Goal: Find specific page/section: Find specific page/section

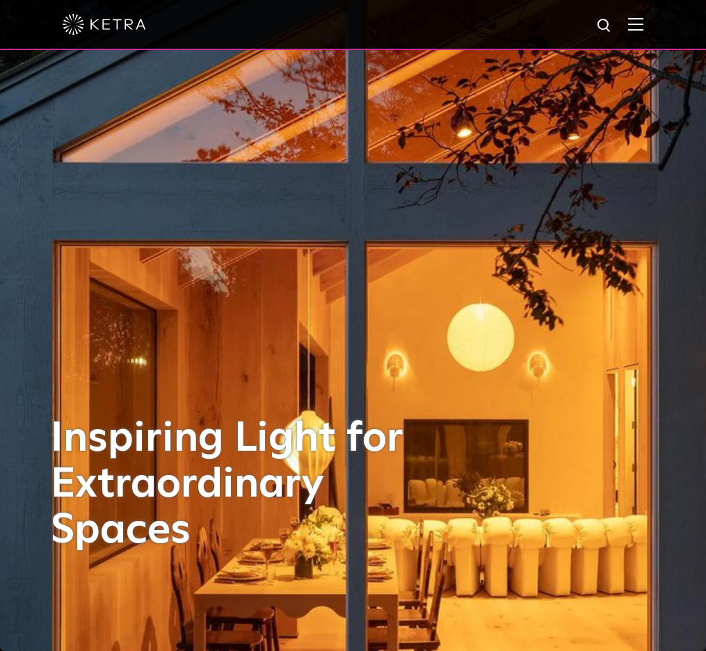
click at [636, 19] on img at bounding box center [635, 23] width 15 height 13
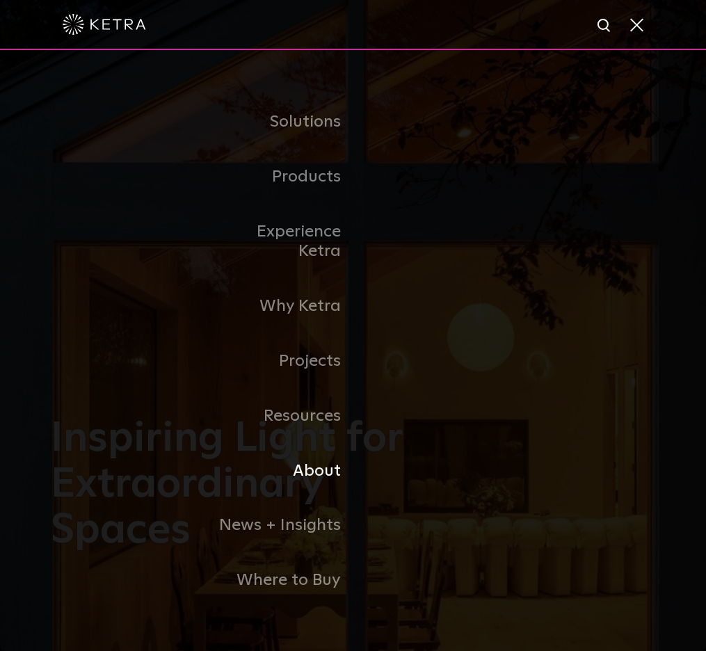
click at [325, 448] on link "About" at bounding box center [282, 471] width 143 height 55
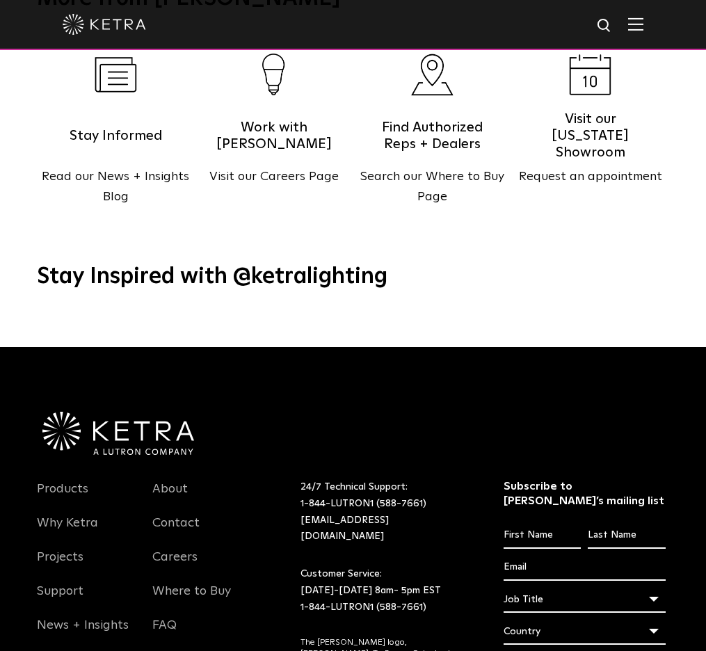
scroll to position [1709, 0]
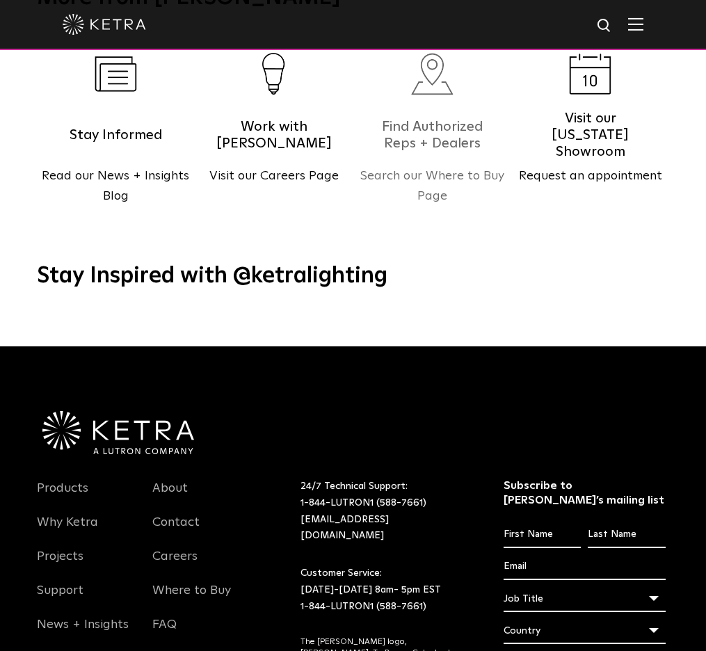
click at [401, 126] on h5 "Find Authorized Reps + Dealers" at bounding box center [432, 135] width 118 height 35
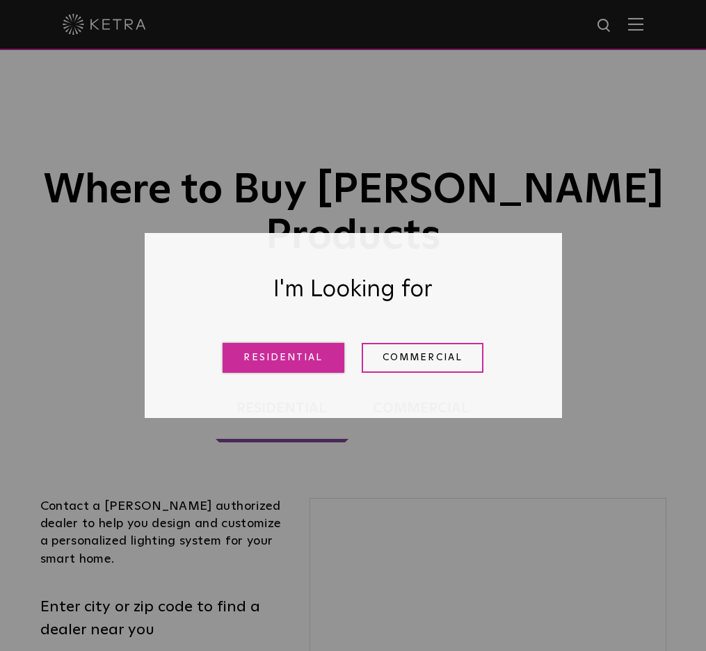
click at [277, 357] on link "Residential" at bounding box center [284, 358] width 122 height 30
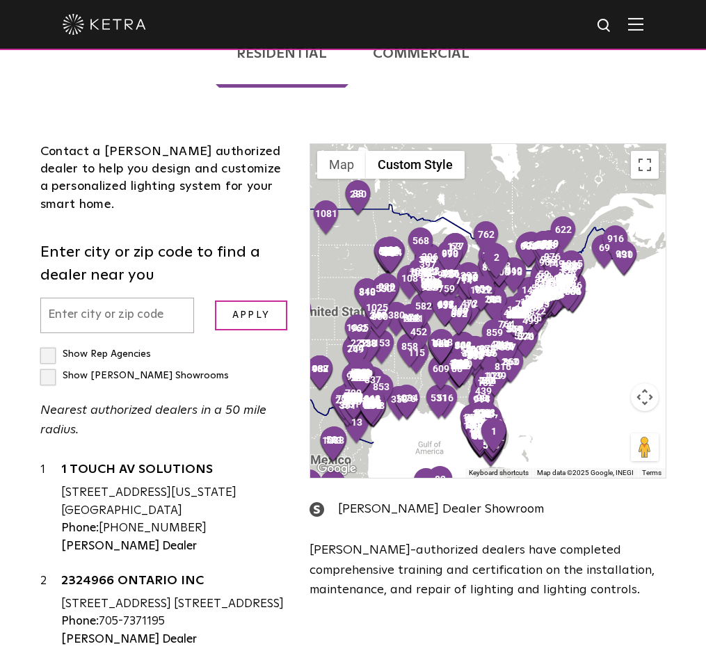
click at [49, 371] on label "Show [PERSON_NAME] Showrooms" at bounding box center [134, 376] width 188 height 10
click at [49, 344] on input "Show [PERSON_NAME] Showrooms" at bounding box center [44, 348] width 9 height 9
checkbox input "true"
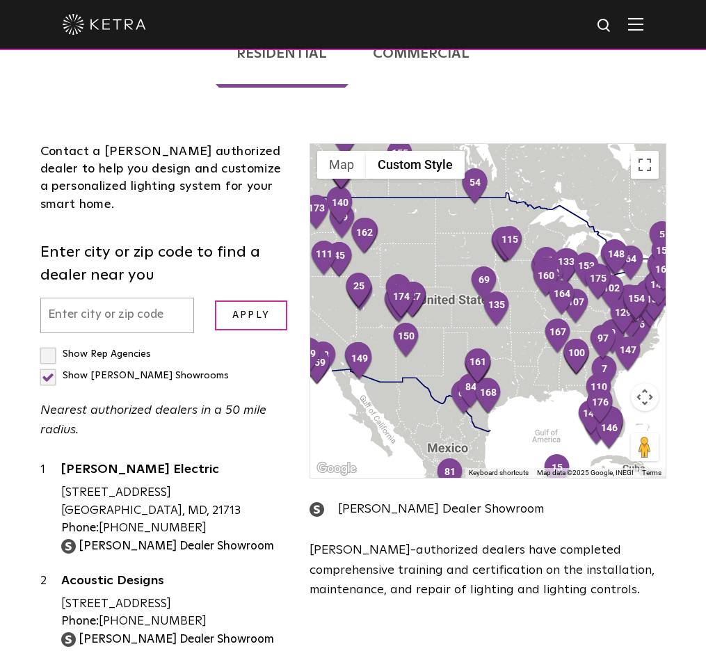
click at [54, 349] on label "Show Rep Agencies" at bounding box center [95, 354] width 111 height 10
click at [49, 344] on input "Show Rep Agencies" at bounding box center [44, 348] width 9 height 9
checkbox input "true"
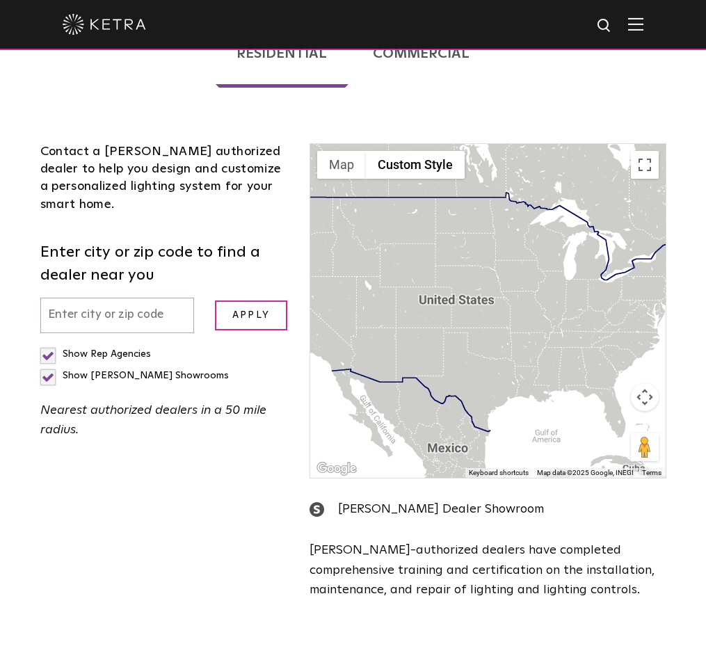
click at [101, 298] on input "text" at bounding box center [117, 315] width 154 height 35
click at [229, 300] on input "Apply" at bounding box center [251, 315] width 72 height 30
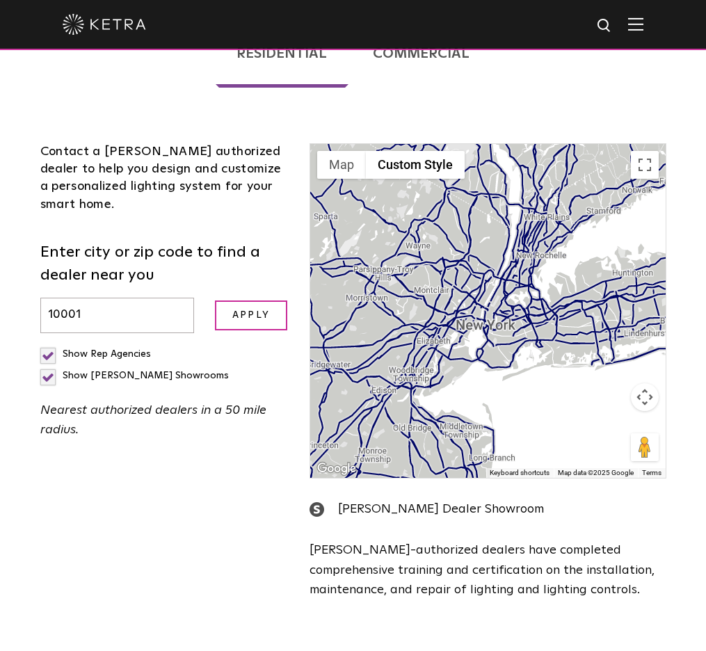
click at [85, 298] on input "10001" at bounding box center [117, 315] width 154 height 35
type input "[US_STATE][GEOGRAPHIC_DATA]"
click at [215, 300] on input "Apply" at bounding box center [251, 315] width 72 height 30
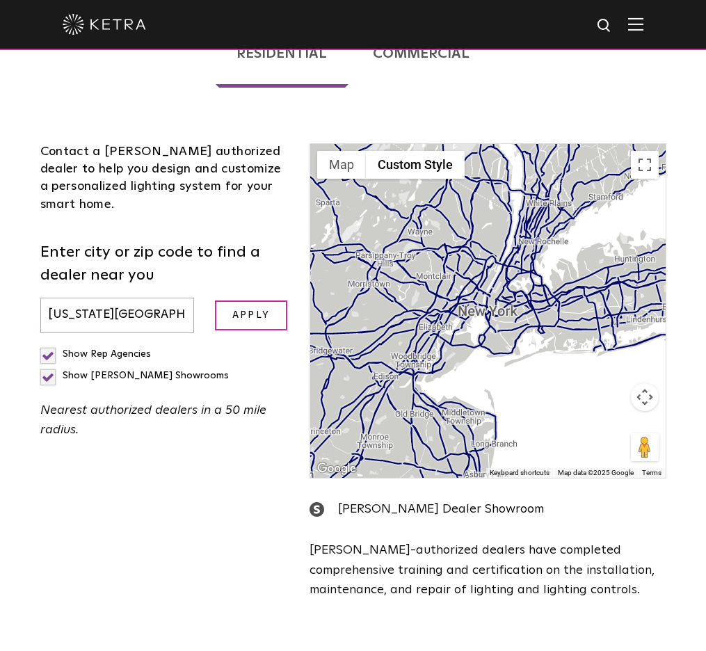
click at [141, 298] on input "[US_STATE][GEOGRAPHIC_DATA]" at bounding box center [117, 315] width 154 height 35
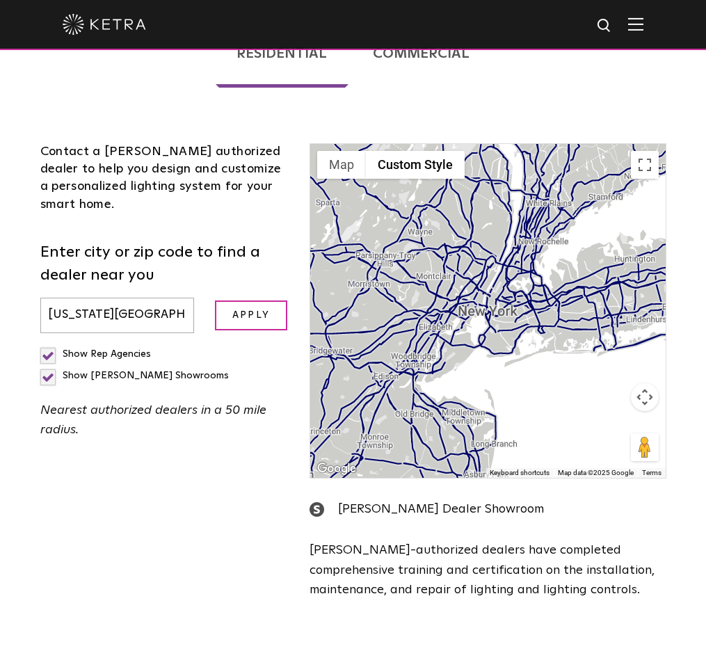
click at [141, 298] on input "[US_STATE][GEOGRAPHIC_DATA]" at bounding box center [117, 315] width 154 height 35
click at [90, 365] on div "Show [PERSON_NAME] Showrooms" at bounding box center [134, 376] width 188 height 22
click at [58, 371] on label "Show [PERSON_NAME] Showrooms" at bounding box center [134, 376] width 188 height 10
click at [49, 344] on input "Show [PERSON_NAME] Showrooms" at bounding box center [44, 348] width 9 height 9
checkbox input "false"
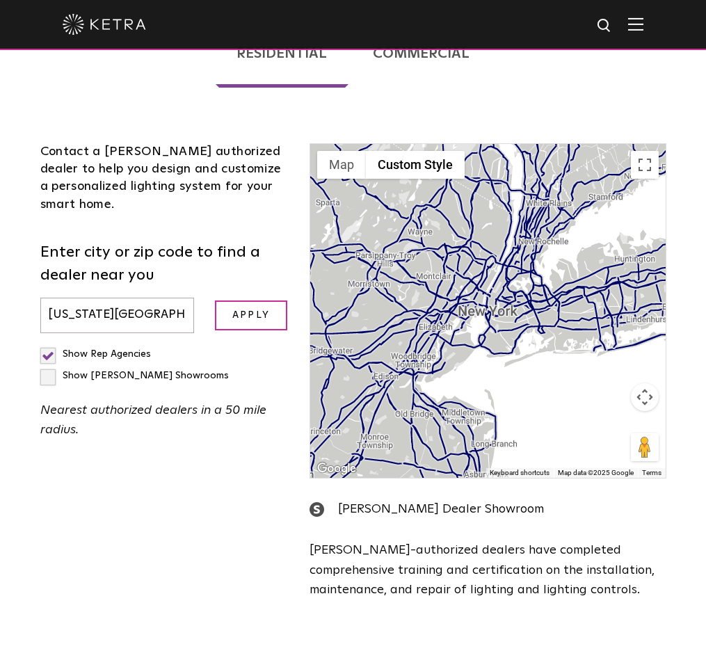
click at [49, 349] on label "Show Rep Agencies" at bounding box center [95, 354] width 111 height 10
click at [49, 344] on input "Show Rep Agencies" at bounding box center [44, 348] width 9 height 9
checkbox input "false"
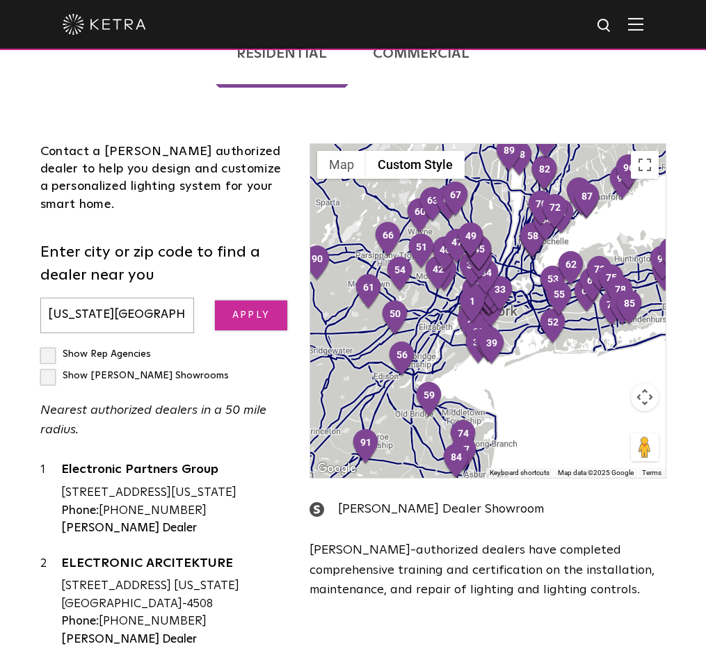
click at [239, 300] on input "Apply" at bounding box center [251, 315] width 72 height 30
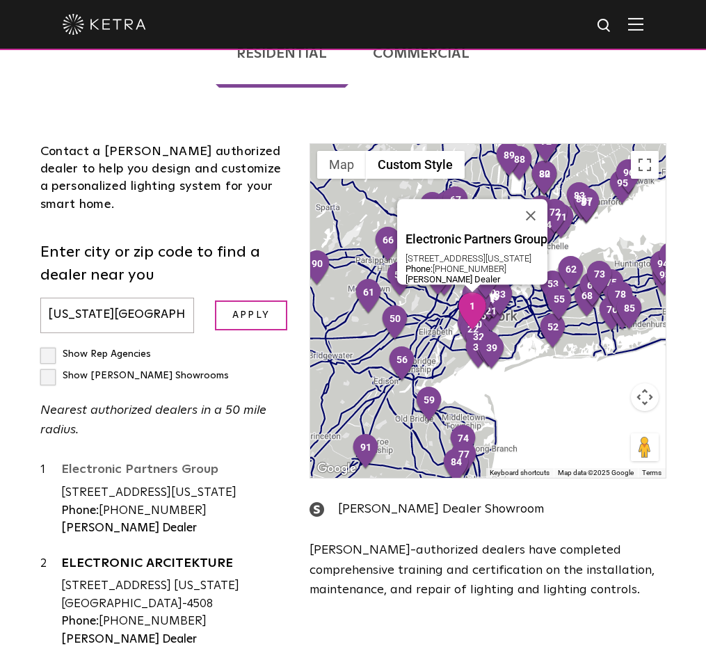
click at [134, 463] on link "Electronic Partners Group" at bounding box center [175, 471] width 228 height 17
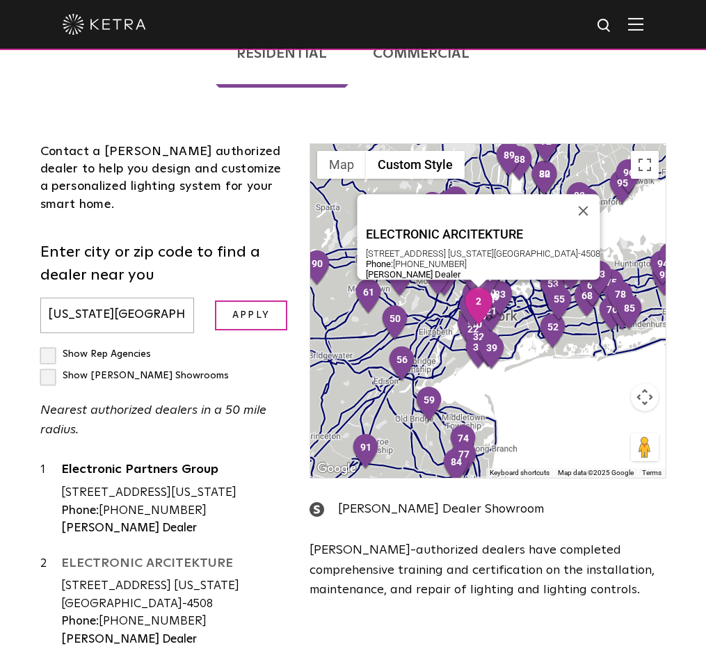
click at [119, 557] on link "ELECTRONIC ARCITEKTURE" at bounding box center [175, 565] width 228 height 17
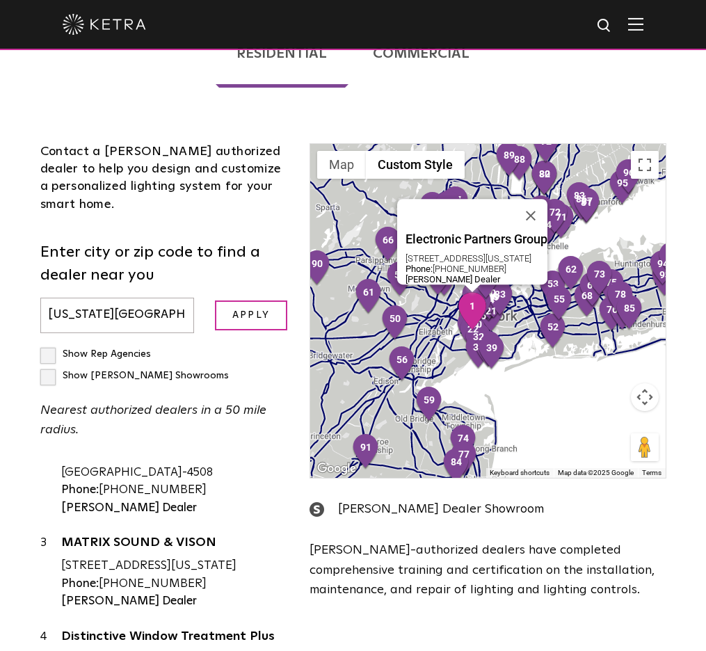
scroll to position [148, 0]
